Goal: Information Seeking & Learning: Learn about a topic

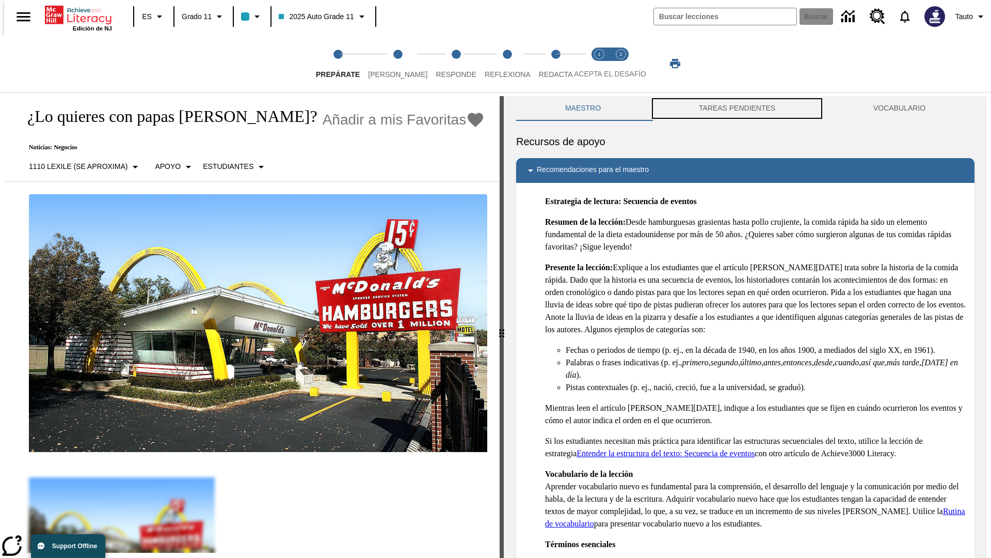
click at [737, 108] on button "TAREAS PENDIENTES" at bounding box center [737, 108] width 175 height 25
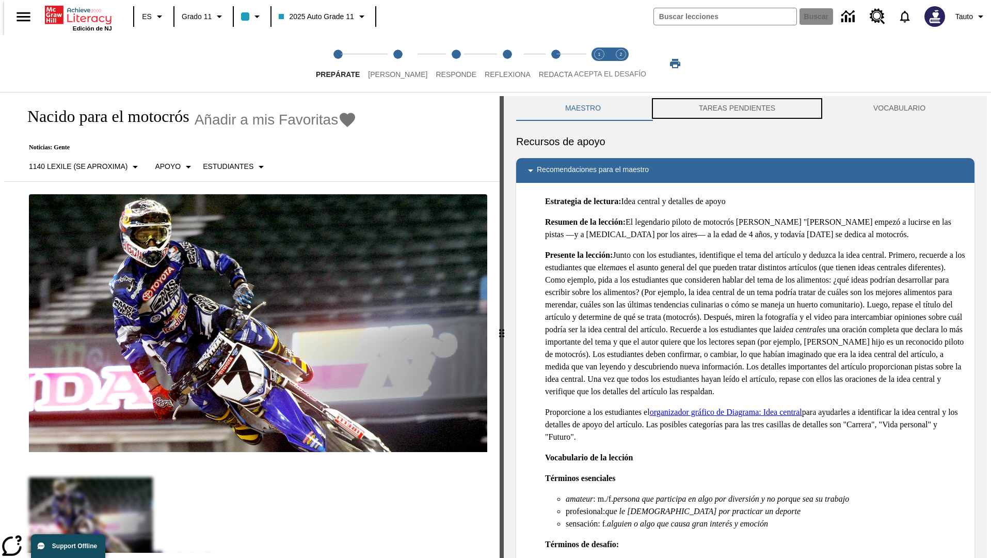
click at [737, 108] on button "TAREAS PENDIENTES" at bounding box center [737, 108] width 175 height 25
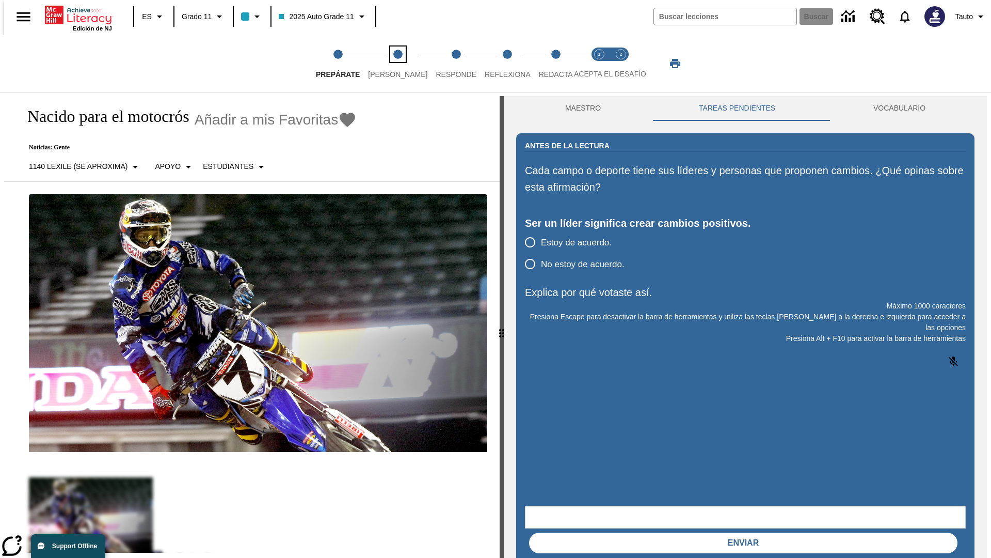
click at [389, 64] on span "[PERSON_NAME]" at bounding box center [397, 70] width 59 height 19
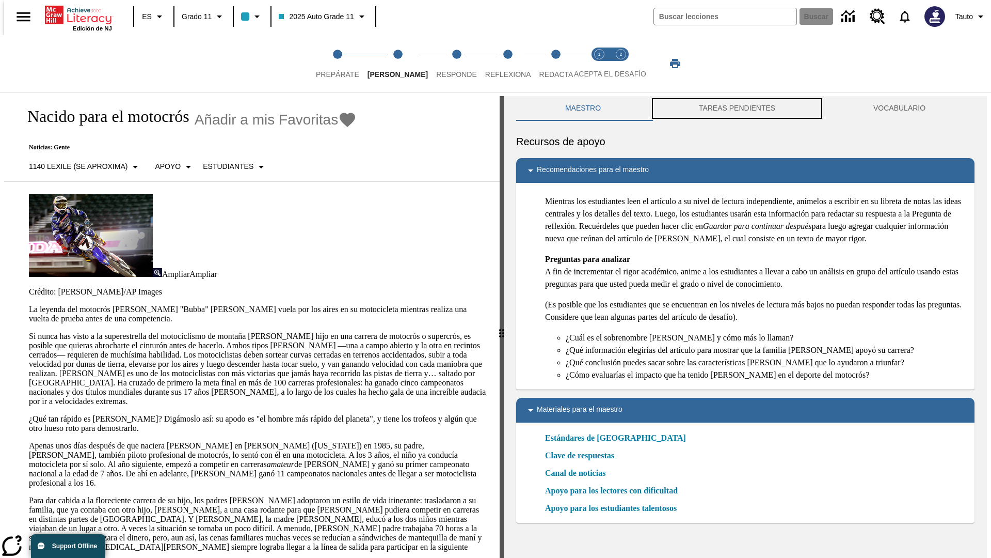
scroll to position [1, 0]
click at [737, 108] on button "TAREAS PENDIENTES" at bounding box center [737, 108] width 175 height 25
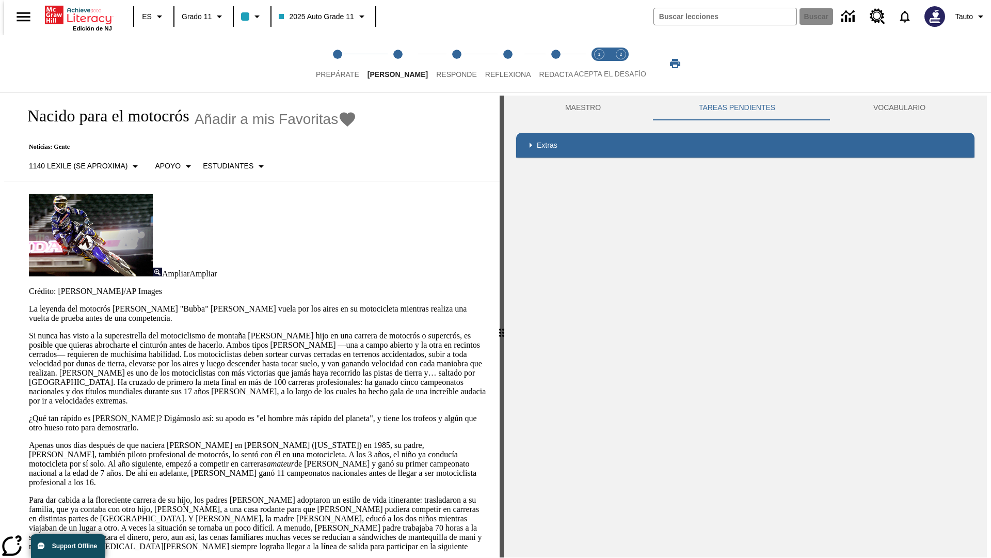
click at [29, 331] on p "Si nunca has visto a la superestrella del motociclismo de montaña [PERSON_NAME]…" at bounding box center [258, 368] width 459 height 74
